Goal: Use online tool/utility: Utilize a website feature to perform a specific function

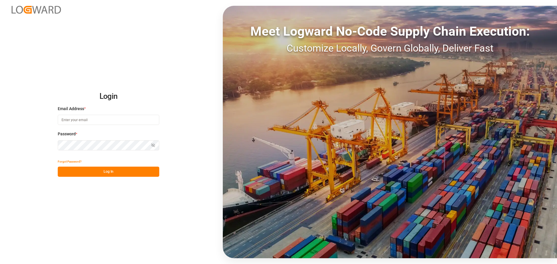
click at [83, 121] on input at bounding box center [108, 120] width 101 height 10
type input "[PERSON_NAME][EMAIL_ADDRESS][PERSON_NAME][DOMAIN_NAME]"
drag, startPoint x: 91, startPoint y: 173, endPoint x: 169, endPoint y: 143, distance: 83.1
click at [91, 173] on button "Log In" at bounding box center [108, 172] width 101 height 10
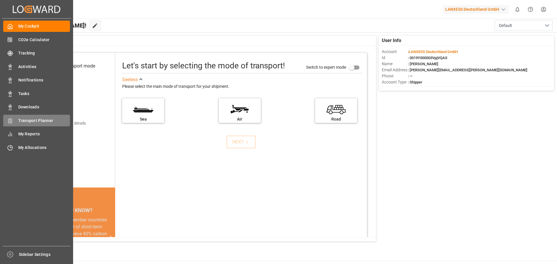
click at [21, 123] on span "Transport Planner" at bounding box center [44, 121] width 52 height 6
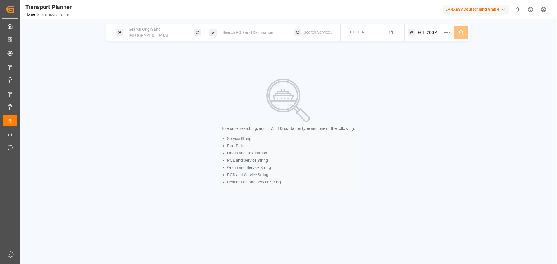
drag, startPoint x: 153, startPoint y: 29, endPoint x: 146, endPoint y: 38, distance: 11.7
click at [152, 29] on div "Search Origin and [GEOGRAPHIC_DATA]" at bounding box center [156, 32] width 63 height 17
click at [138, 77] on input at bounding box center [151, 79] width 58 height 9
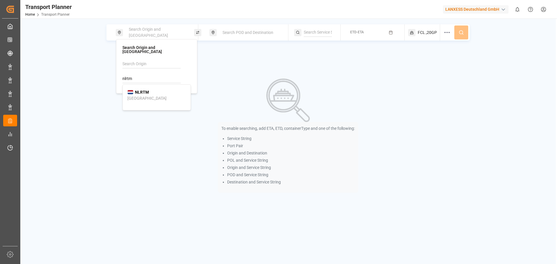
click at [141, 95] on div "[GEOGRAPHIC_DATA]" at bounding box center [146, 98] width 39 height 6
type input "NLRTM"
click at [239, 26] on div "Origin || NLRTM Search POD and Destination ETD-ETA FCL ,20GP To enable searchin…" at bounding box center [287, 151] width 535 height 264
click at [240, 29] on div "Search POD and Destination" at bounding box center [250, 32] width 63 height 11
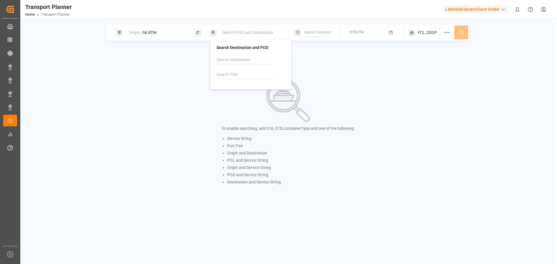
click at [226, 74] on input at bounding box center [245, 74] width 58 height 9
type input "INNSA"
click at [359, 36] on button "ETD-ETA" at bounding box center [372, 32] width 57 height 11
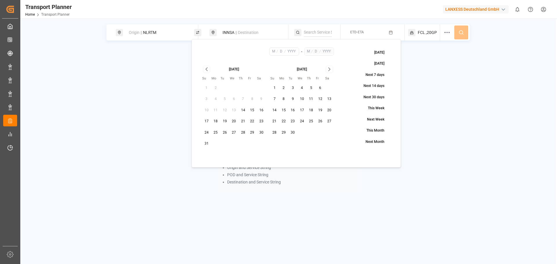
click at [311, 90] on button "5" at bounding box center [310, 88] width 9 height 9
type input "9"
type input "5"
type input "2025"
click at [329, 69] on icon "Go to next month" at bounding box center [329, 69] width 7 height 7
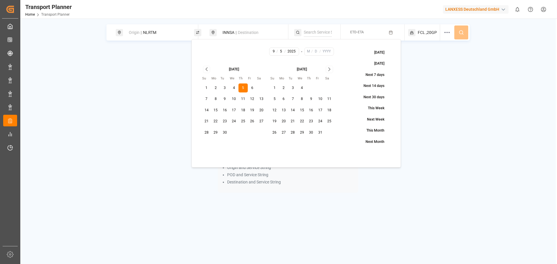
click at [329, 69] on icon "Go to next month" at bounding box center [329, 69] width 7 height 7
click at [327, 66] on div "[DATE] Su Mo Tu We Th Fr Sa 1 2 3 4 5 6 7 8 9 10 11 12 13 14 15 16 17 18 19 20 …" at bounding box center [268, 107] width 140 height 91
click at [332, 66] on icon "Go to next month" at bounding box center [329, 69] width 7 height 7
click at [293, 133] on button "30" at bounding box center [292, 132] width 9 height 9
type input "12"
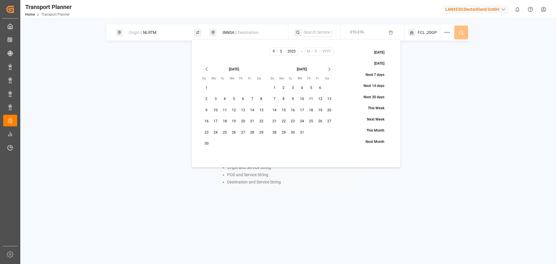
type input "30"
type input "2025"
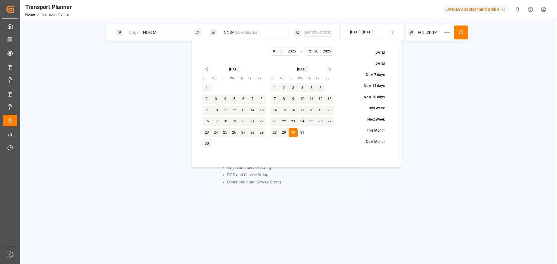
click at [432, 31] on span ",20GP" at bounding box center [431, 33] width 11 height 6
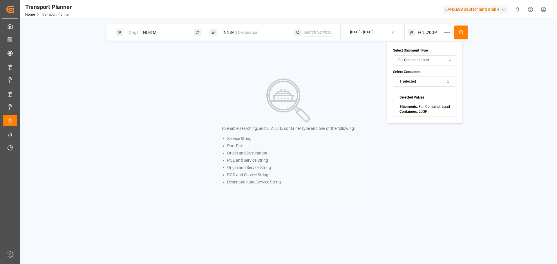
click at [460, 34] on icon at bounding box center [460, 32] width 5 height 5
